Goal: Task Accomplishment & Management: Manage account settings

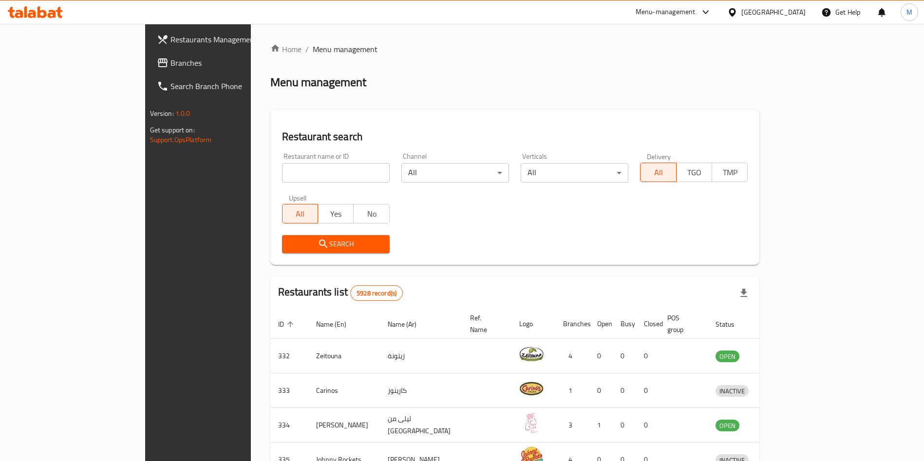
click at [145, 62] on div "Restaurants Management Branches Search Branch Phone Version: 1.0.0 Get support …" at bounding box center [462, 381] width 634 height 714
click at [171, 62] on span "Branches" at bounding box center [231, 63] width 121 height 12
click at [282, 168] on input "search" at bounding box center [336, 172] width 108 height 19
paste input "Ping"
type input "Ping"
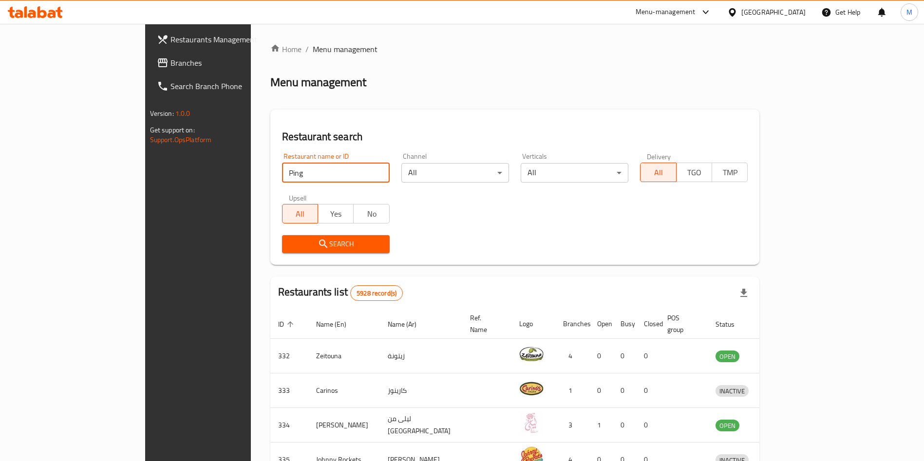
click button "Search" at bounding box center [336, 244] width 108 height 18
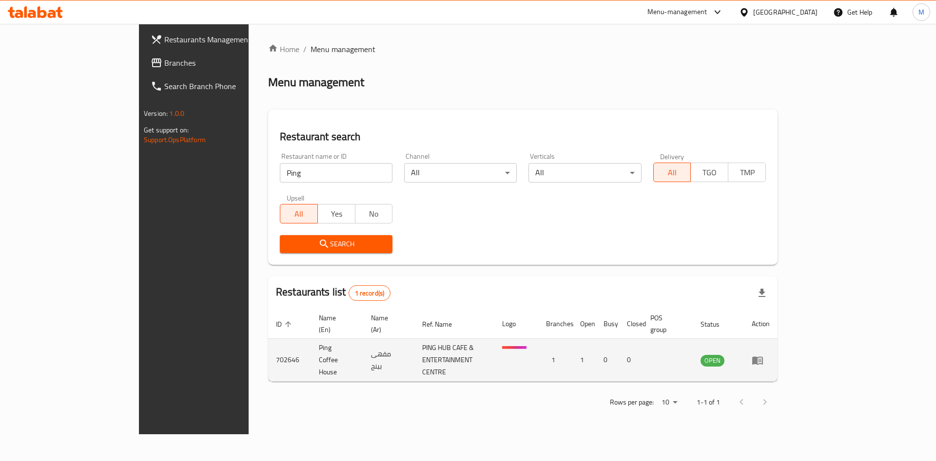
click at [777, 352] on td "enhanced table" at bounding box center [761, 360] width 34 height 43
click at [769, 355] on link "enhanced table" at bounding box center [760, 361] width 18 height 12
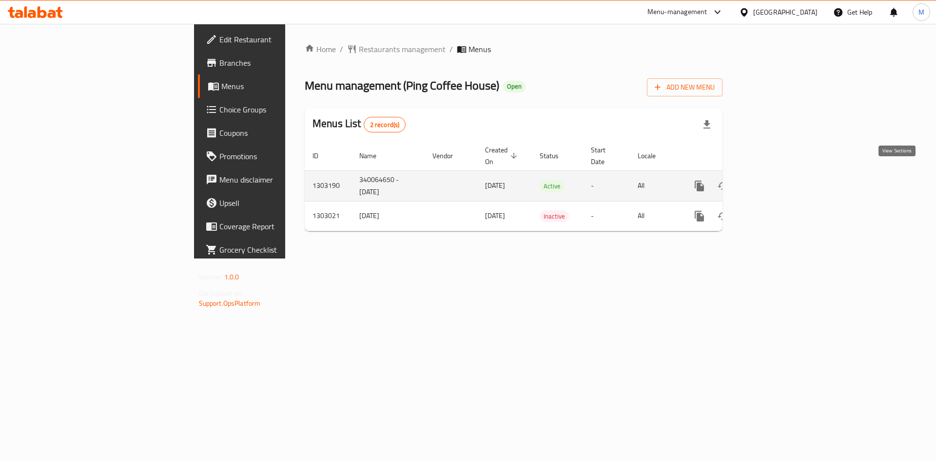
click at [781, 184] on link "enhanced table" at bounding box center [769, 185] width 23 height 23
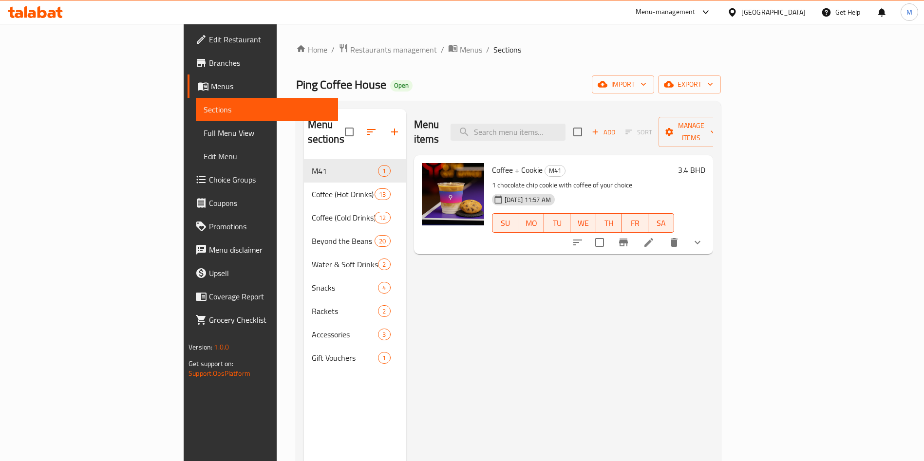
click at [709, 231] on button "show more" at bounding box center [697, 242] width 23 height 23
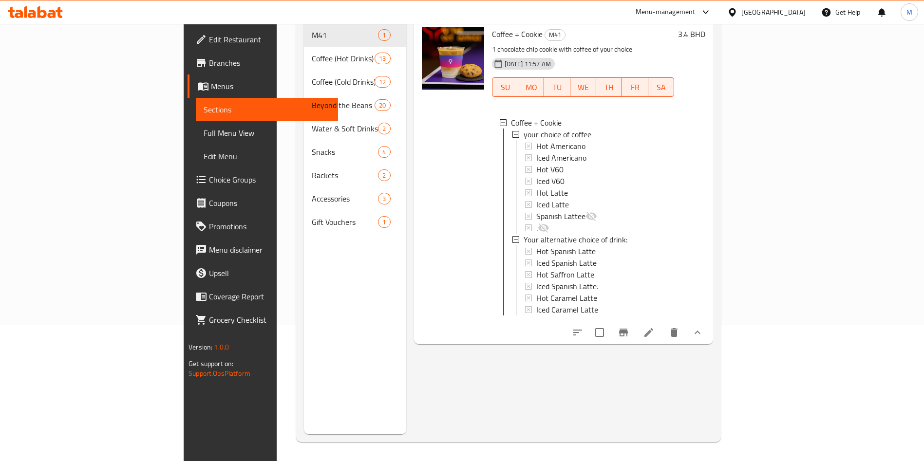
scroll to position [136, 0]
click at [653, 332] on icon at bounding box center [649, 332] width 9 height 9
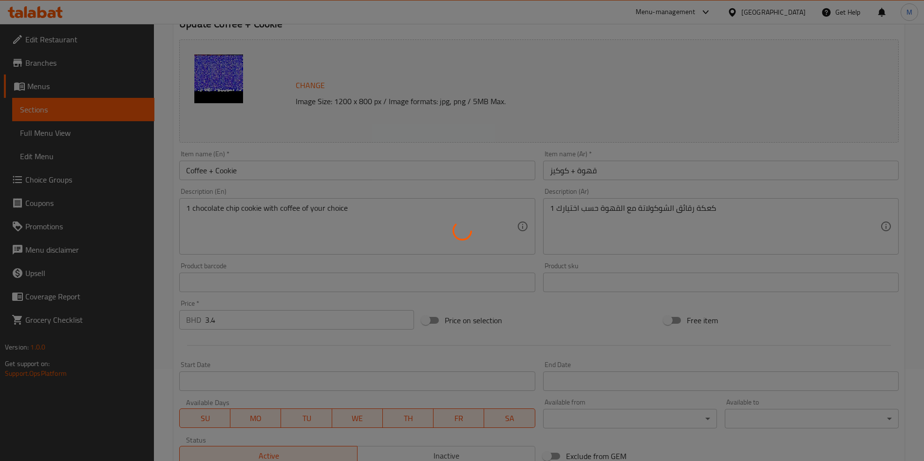
scroll to position [297, 0]
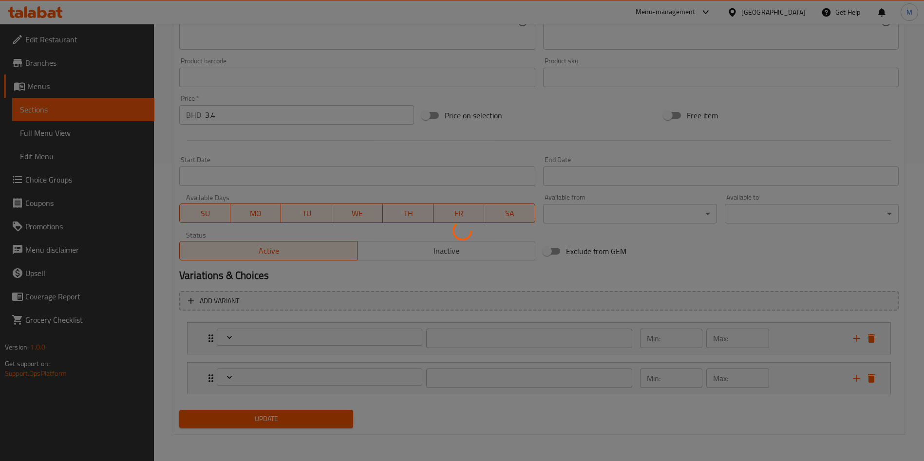
type input "اختيارك من القهوة"
type input "1"
type input "اختيارك البديل من المشروب:"
type input "0"
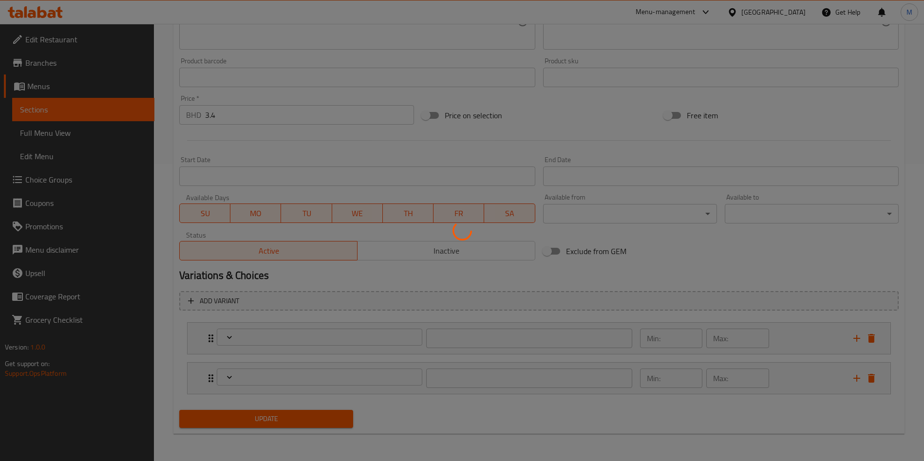
type input "0"
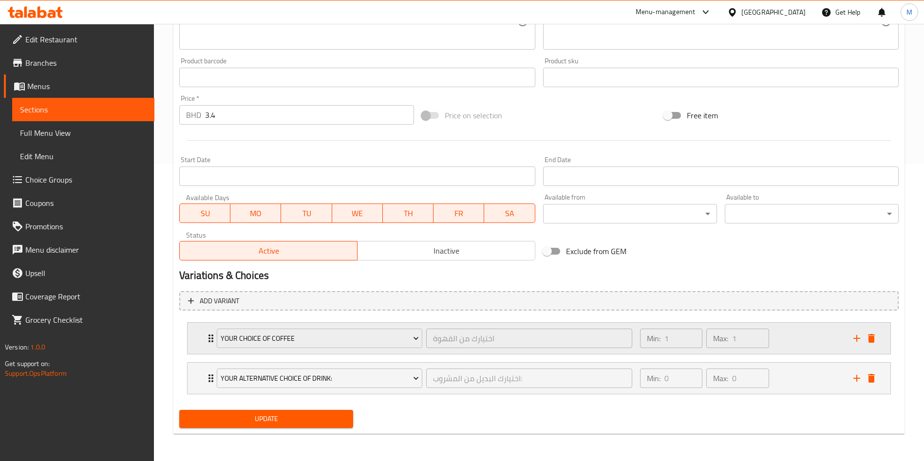
click at [206, 333] on icon "Expand" at bounding box center [211, 339] width 12 height 12
click at [212, 333] on div "your choice of coffee اختيارك من القهوة ​" at bounding box center [424, 338] width 427 height 31
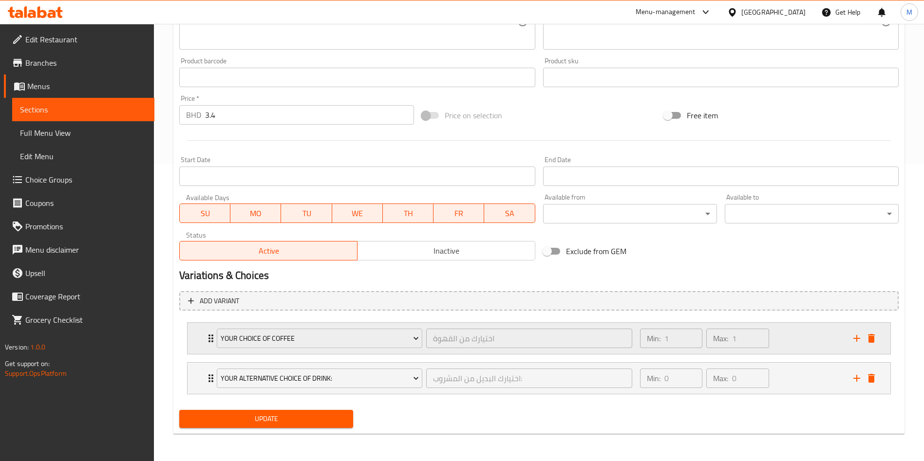
click at [212, 333] on div "your choice of coffee اختيارك من القهوة ​" at bounding box center [424, 338] width 427 height 31
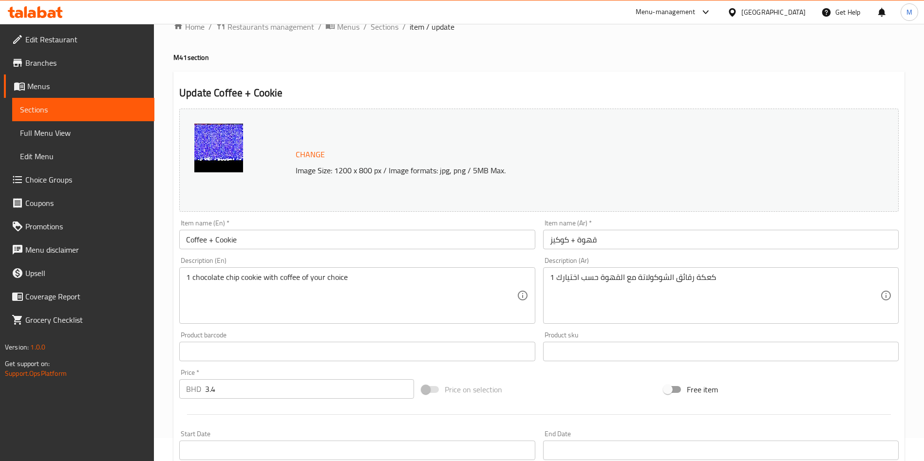
scroll to position [0, 0]
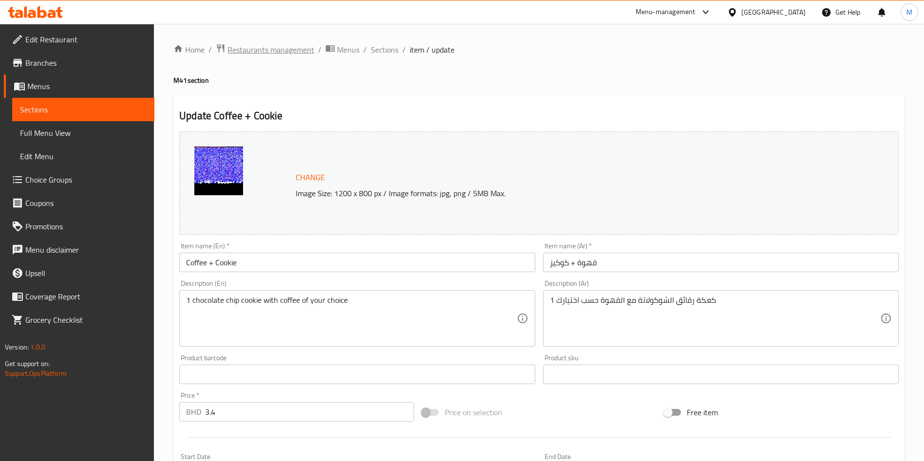
click at [280, 54] on span "Restaurants management" at bounding box center [271, 50] width 87 height 12
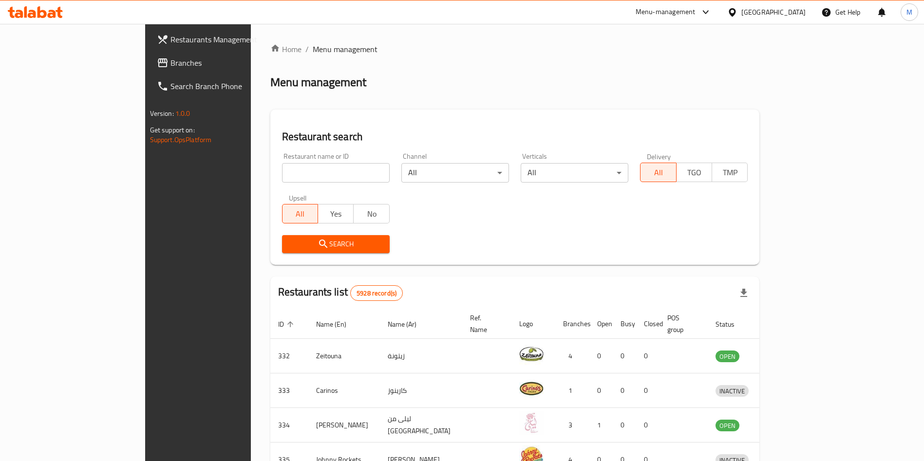
click at [282, 179] on input "search" at bounding box center [336, 172] width 108 height 19
type input "gamba"
click button "Search" at bounding box center [336, 244] width 108 height 18
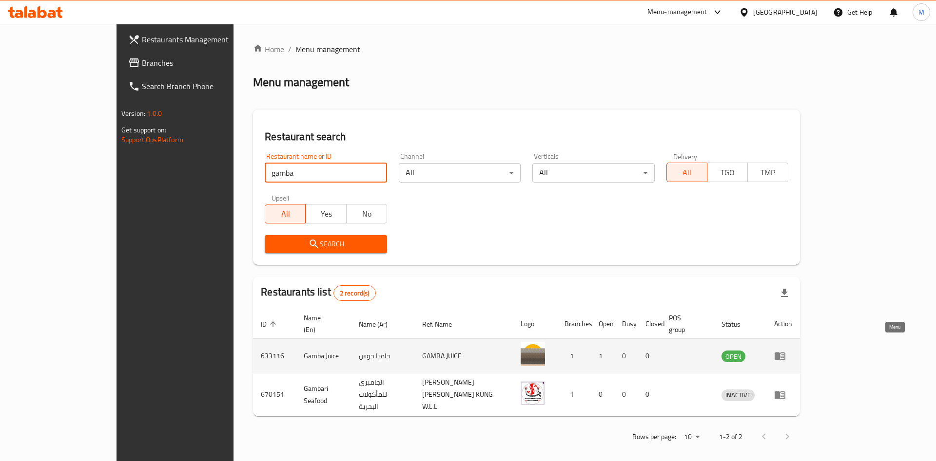
click at [792, 350] on link "enhanced table" at bounding box center [783, 356] width 18 height 12
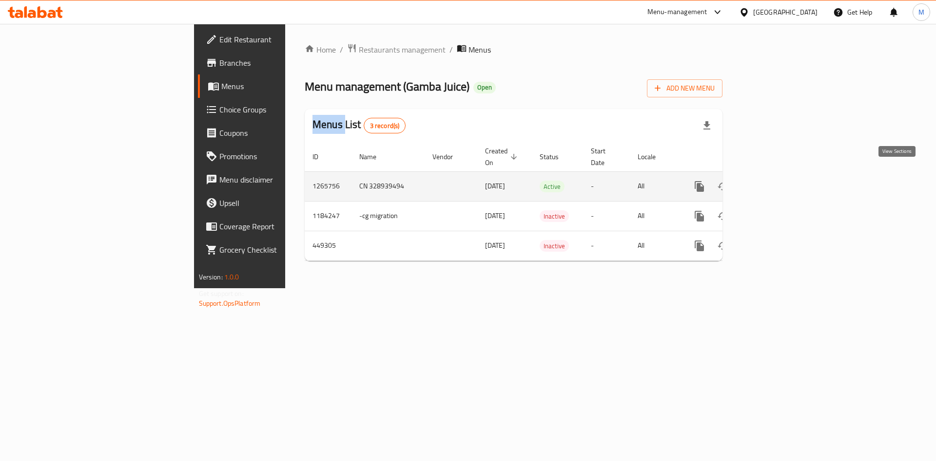
click at [775, 181] on icon "enhanced table" at bounding box center [770, 187] width 12 height 12
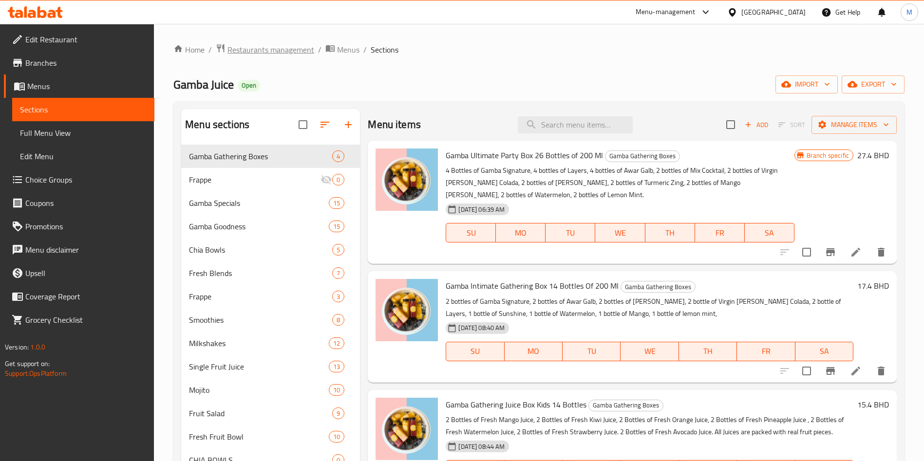
click at [255, 52] on span "Restaurants management" at bounding box center [271, 50] width 87 height 12
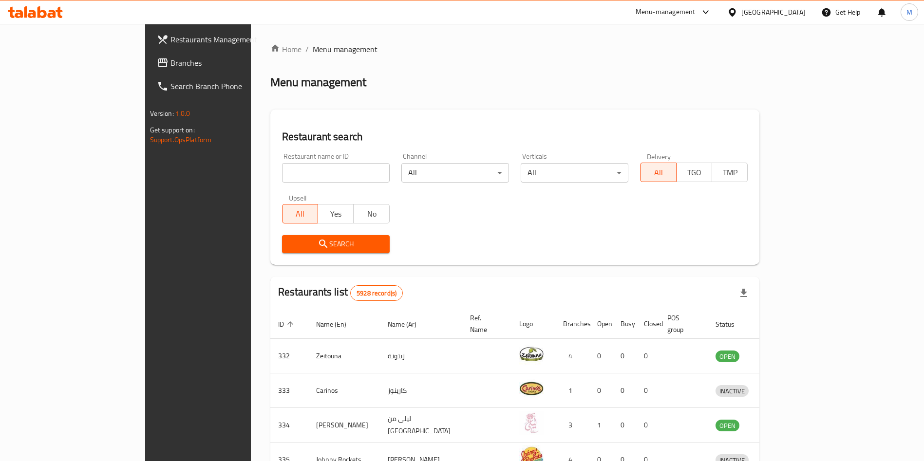
click at [50, 4] on div at bounding box center [35, 11] width 71 height 19
click at [49, 10] on icon at bounding box center [52, 14] width 8 height 8
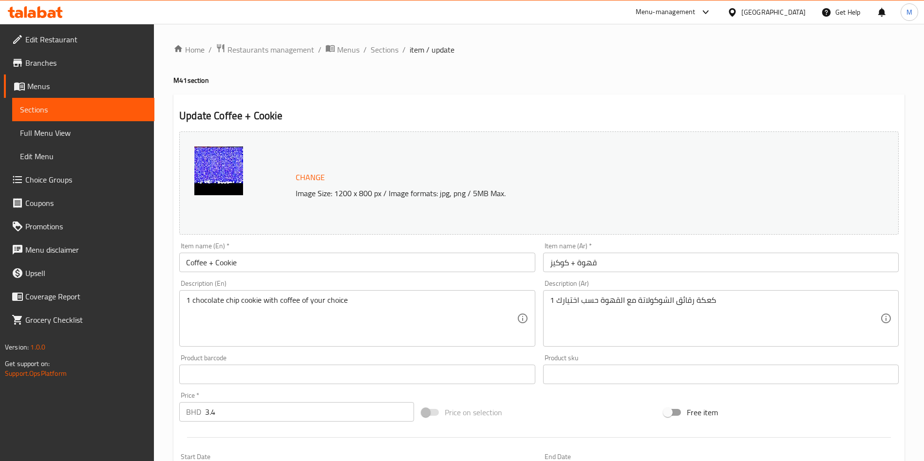
click at [73, 179] on span "Choice Groups" at bounding box center [85, 180] width 121 height 12
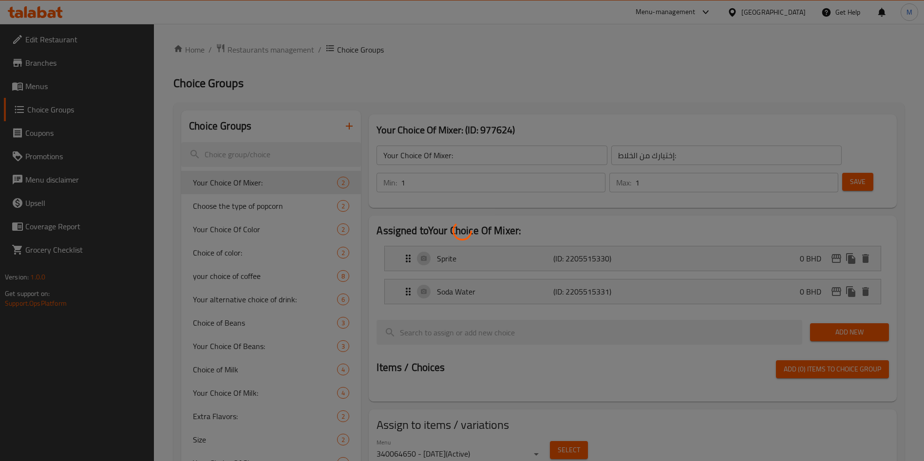
click at [271, 141] on div at bounding box center [462, 230] width 924 height 461
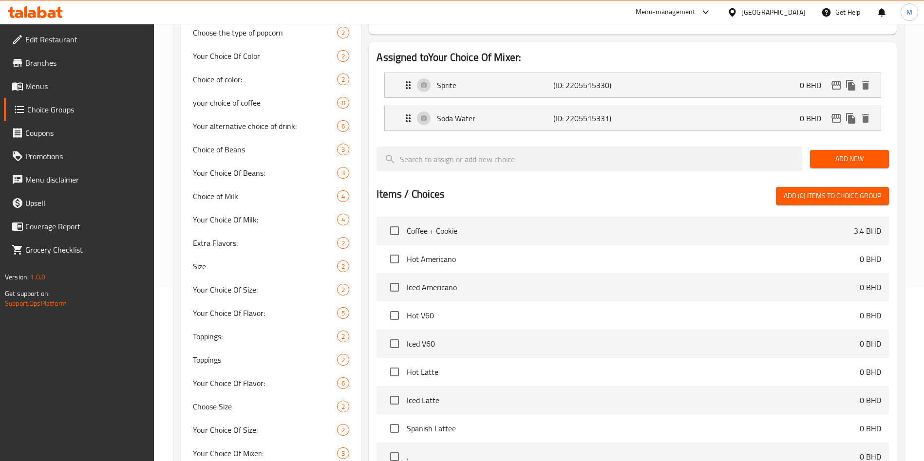
scroll to position [7, 0]
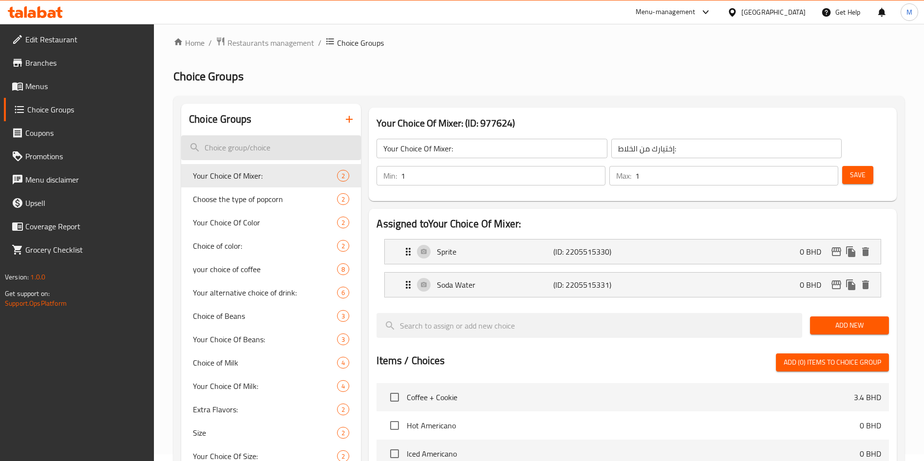
click at [258, 150] on input "search" at bounding box center [271, 147] width 180 height 25
type input "t"
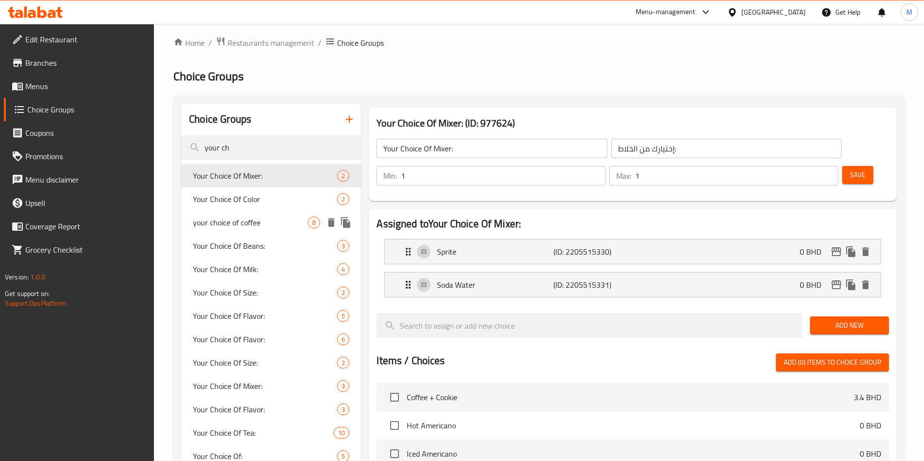
type input "your ch"
click at [286, 228] on span "your choice of coffee" at bounding box center [250, 223] width 115 height 12
type input "your choice of coffee"
type input "اختيارك من القهوة"
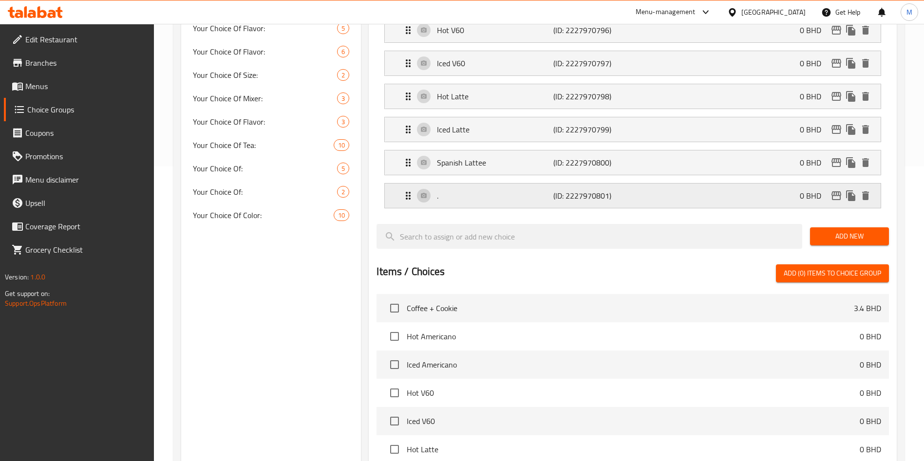
scroll to position [226, 0]
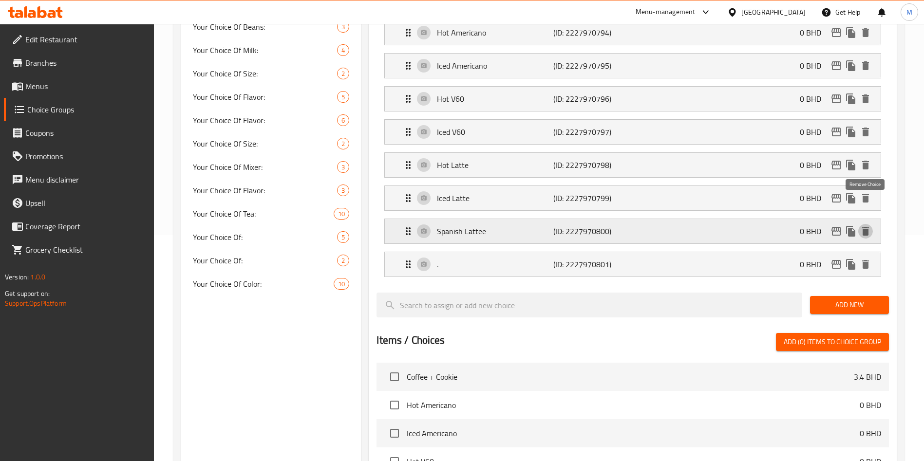
click at [868, 227] on icon "delete" at bounding box center [865, 231] width 7 height 9
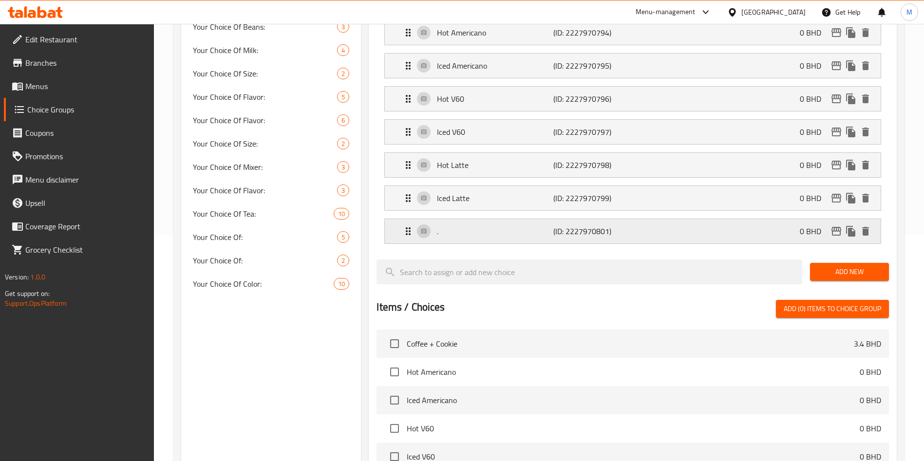
click at [875, 45] on div ". (ID: 2227970801) 0 BHD" at bounding box center [633, 32] width 496 height 24
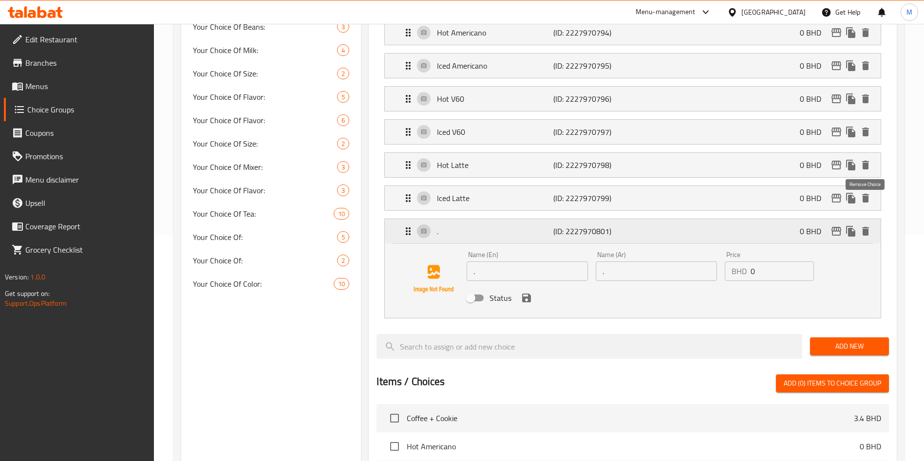
click at [868, 227] on icon "delete" at bounding box center [865, 231] width 7 height 9
click at [868, 341] on span "Add New" at bounding box center [849, 347] width 63 height 12
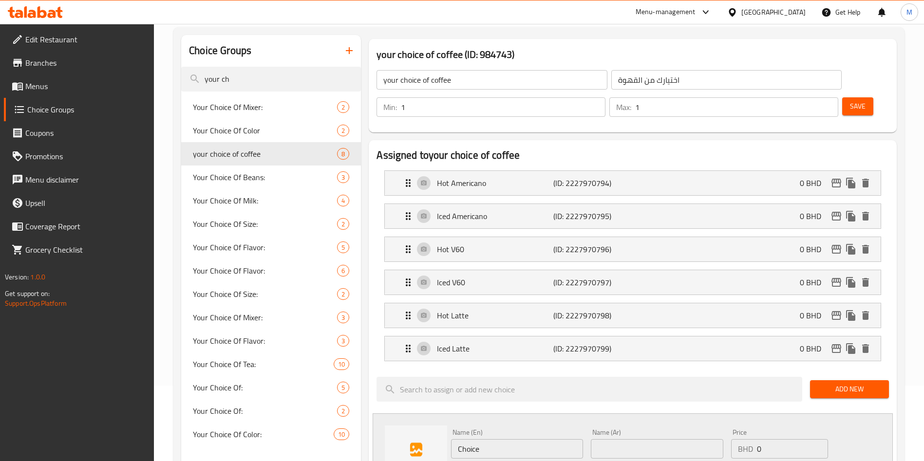
scroll to position [0, 0]
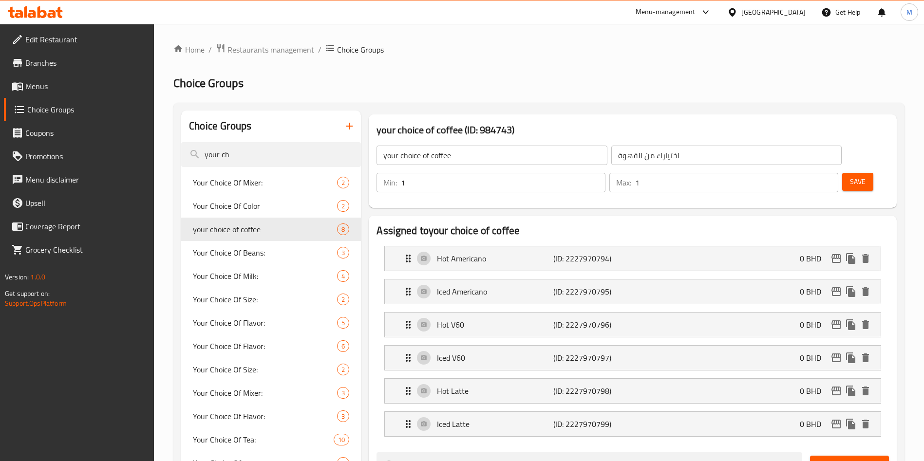
click at [850, 176] on span "Save" at bounding box center [858, 182] width 16 height 12
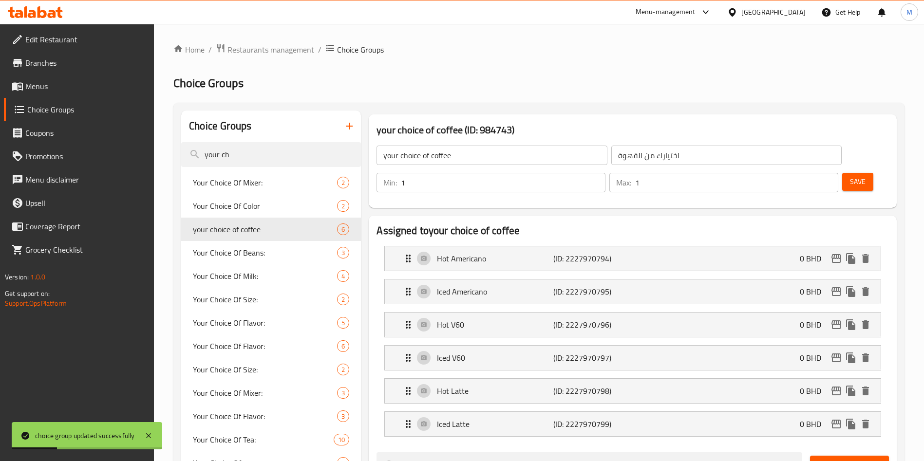
click at [842, 173] on button "Save" at bounding box center [857, 182] width 31 height 18
